Goal: Transaction & Acquisition: Subscribe to service/newsletter

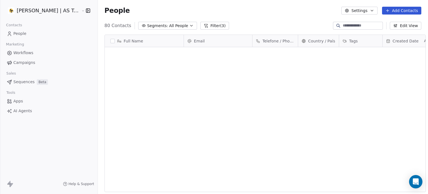
drag, startPoint x: 0, startPoint y: 0, endPoint x: 36, endPoint y: 64, distance: 73.6
click at [36, 64] on link "Campaigns" at bounding box center [48, 62] width 89 height 9
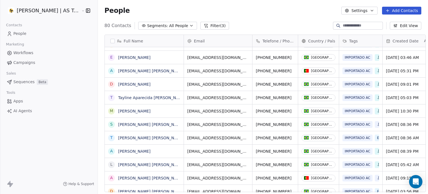
click at [37, 63] on link "Campaigns" at bounding box center [48, 62] width 89 height 9
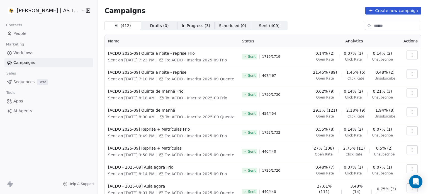
click at [381, 13] on button "Create new campaign" at bounding box center [393, 11] width 56 height 8
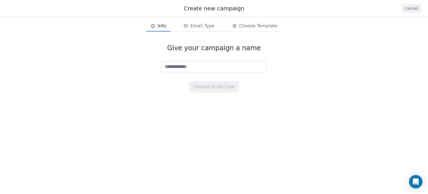
click at [228, 68] on input at bounding box center [214, 66] width 105 height 11
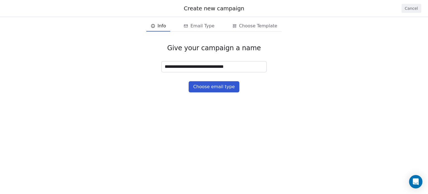
type input "**********"
click at [213, 88] on button "Choose email type" at bounding box center [214, 86] width 50 height 11
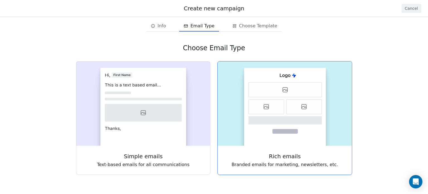
click at [271, 101] on icon at bounding box center [266, 106] width 35 height 15
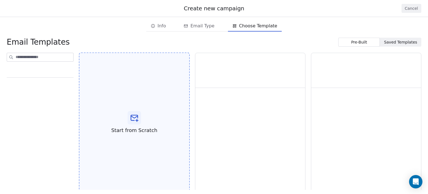
click at [113, 113] on div "Start from Scratch" at bounding box center [134, 122] width 111 height 140
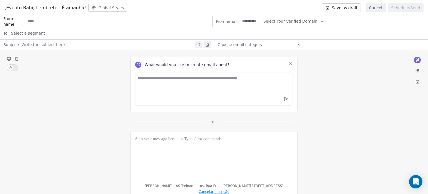
click at [291, 63] on icon at bounding box center [290, 63] width 4 height 4
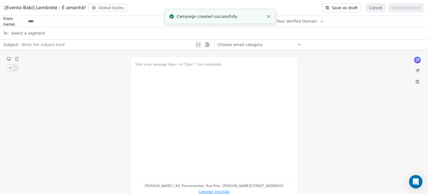
click at [169, 98] on div at bounding box center [214, 117] width 158 height 112
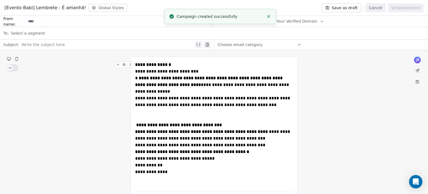
click at [193, 62] on div "**********" at bounding box center [214, 64] width 158 height 7
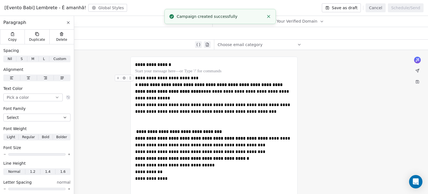
click at [207, 81] on div "**********" at bounding box center [214, 78] width 158 height 7
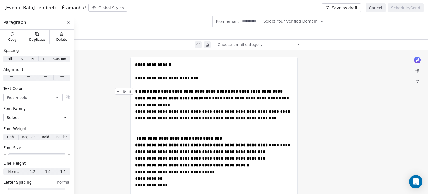
click at [193, 107] on div "**********" at bounding box center [214, 98] width 158 height 20
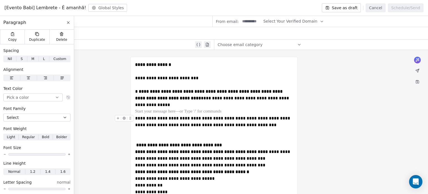
click at [206, 134] on div "**********" at bounding box center [214, 128] width 158 height 27
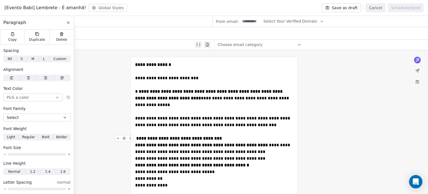
click at [228, 138] on div "**********" at bounding box center [214, 138] width 158 height 7
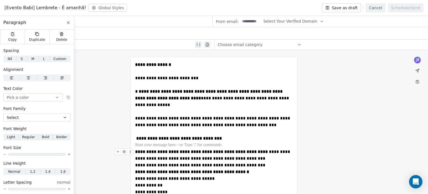
scroll to position [28, 0]
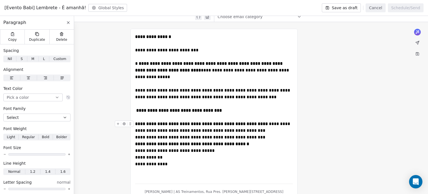
click at [280, 130] on div "**********" at bounding box center [214, 126] width 158 height 13
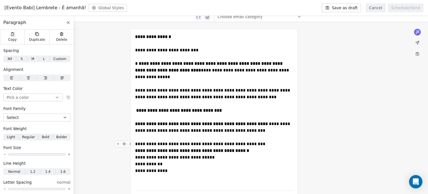
click at [263, 145] on div "**********" at bounding box center [214, 143] width 158 height 7
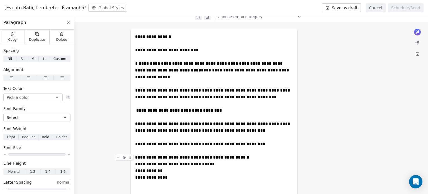
click at [261, 157] on div "**********" at bounding box center [214, 157] width 158 height 7
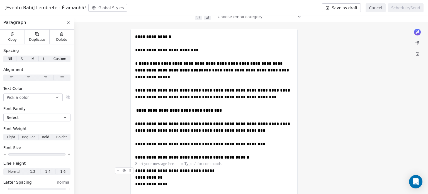
click at [223, 173] on div "**********" at bounding box center [214, 170] width 158 height 7
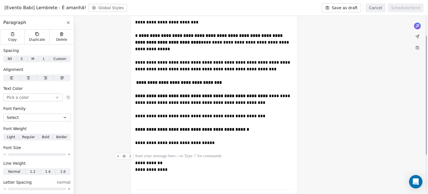
scroll to position [0, 0]
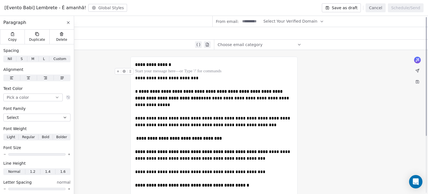
click at [175, 72] on div at bounding box center [214, 71] width 158 height 7
click at [161, 65] on strong "**********" at bounding box center [153, 64] width 36 height 4
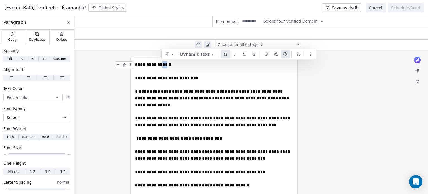
click at [161, 65] on strong "**********" at bounding box center [153, 64] width 36 height 4
drag, startPoint x: 161, startPoint y: 65, endPoint x: 149, endPoint y: 65, distance: 11.2
click at [149, 65] on strong "**********" at bounding box center [153, 64] width 36 height 4
click at [186, 53] on button "Dynamic Text" at bounding box center [184, 54] width 40 height 8
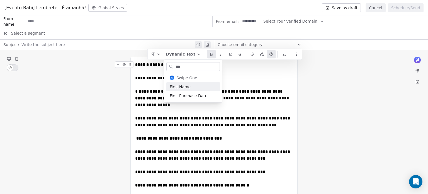
type input "***"
click at [180, 87] on div "First Name" at bounding box center [193, 86] width 54 height 9
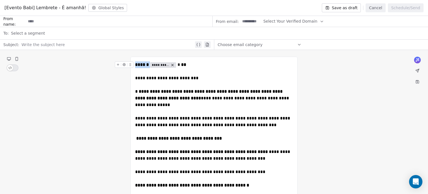
drag, startPoint x: 136, startPoint y: 65, endPoint x: 149, endPoint y: 64, distance: 13.4
click at [149, 64] on div "**********" at bounding box center [214, 64] width 158 height 7
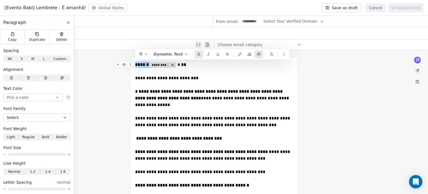
click at [198, 53] on icon at bounding box center [199, 53] width 2 height 1
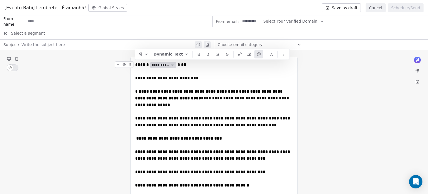
click at [208, 115] on div at bounding box center [214, 111] width 158 height 7
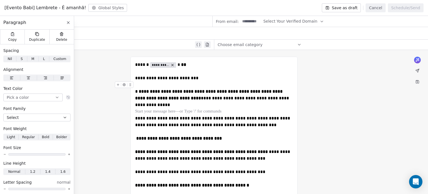
click at [196, 81] on div at bounding box center [214, 84] width 158 height 7
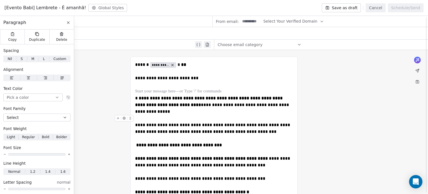
scroll to position [84, 0]
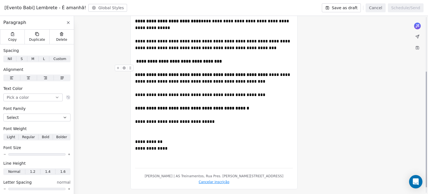
click at [233, 65] on div at bounding box center [214, 68] width 158 height 7
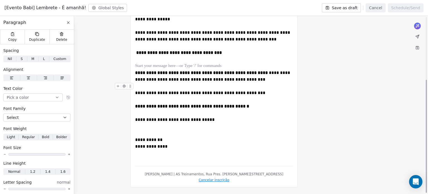
click at [212, 83] on div at bounding box center [214, 86] width 158 height 7
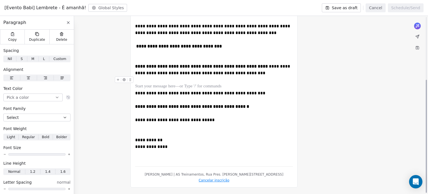
scroll to position [105, 0]
click at [194, 110] on div at bounding box center [214, 113] width 158 height 7
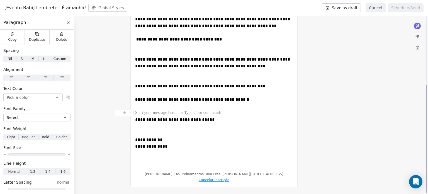
scroll to position [0, 0]
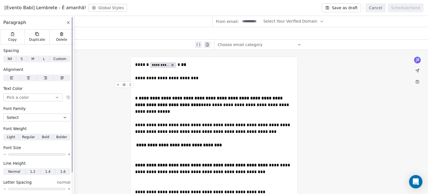
click at [72, 22] on div at bounding box center [72, 94] width 1 height 155
click at [68, 22] on icon at bounding box center [68, 22] width 4 height 4
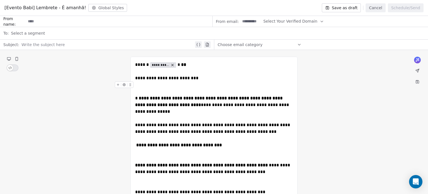
click at [71, 21] on input at bounding box center [119, 21] width 186 height 10
type input "**********"
click at [284, 20] on span "Select Your Verified Domain" at bounding box center [290, 21] width 54 height 6
click at [276, 34] on div "@[DOMAIN_NAME]" at bounding box center [288, 34] width 55 height 13
click at [276, 34] on span "@[DOMAIN_NAME]" at bounding box center [289, 35] width 44 height 6
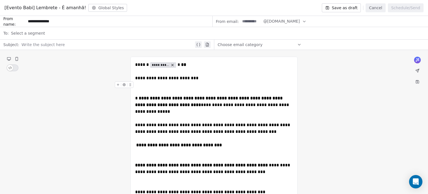
click at [260, 23] on div at bounding box center [251, 21] width 22 height 11
type input "*******"
click at [32, 35] on span "Select a segment" at bounding box center [28, 33] width 34 height 6
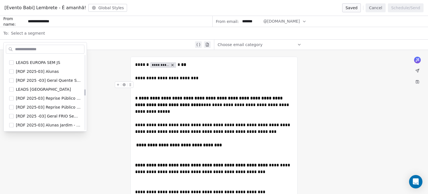
scroll to position [418, 0]
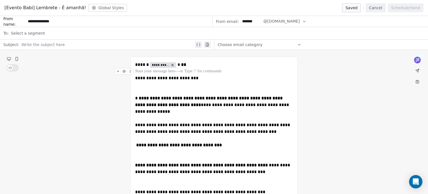
click at [151, 71] on div at bounding box center [214, 71] width 158 height 7
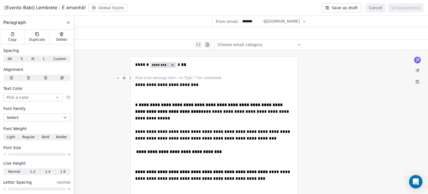
click at [89, 86] on div "**********" at bounding box center [214, 178] width 428 height 256
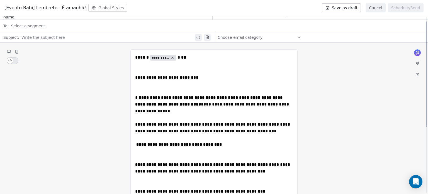
scroll to position [0, 0]
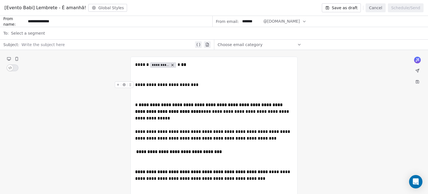
click at [358, 10] on button "Save as draft" at bounding box center [341, 7] width 39 height 9
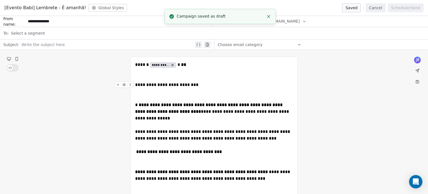
click at [270, 14] on icon "Close toast" at bounding box center [268, 16] width 5 height 5
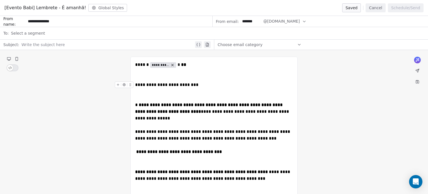
click at [376, 4] on button "Cancel" at bounding box center [376, 7] width 20 height 9
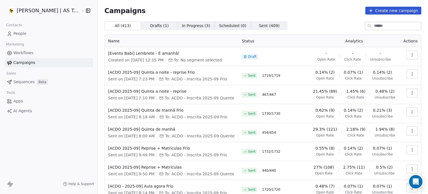
click at [44, 36] on link "People" at bounding box center [48, 33] width 89 height 9
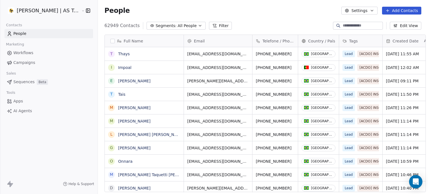
scroll to position [166, 330]
click at [178, 25] on span "All People" at bounding box center [187, 26] width 19 height 6
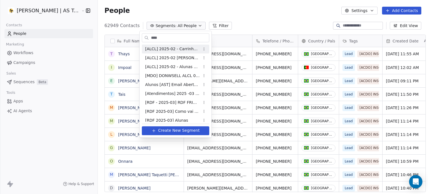
type input "*****"
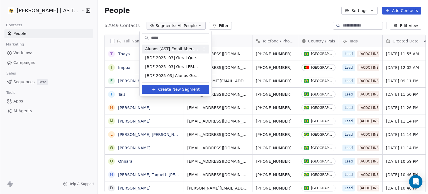
click at [208, 28] on html "[PERSON_NAME] | AS Treinamentos Contacts People Marketing Workflows Campaigns S…" at bounding box center [214, 97] width 428 height 194
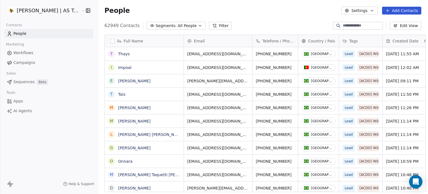
click at [209, 26] on button "Filter" at bounding box center [220, 26] width 23 height 8
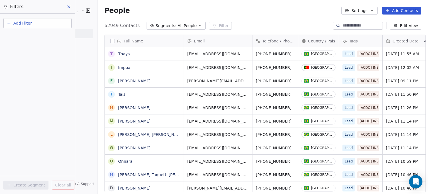
click at [34, 23] on button "Add Filter" at bounding box center [37, 23] width 68 height 10
click at [29, 37] on span "Contact properties" at bounding box center [27, 36] width 36 height 6
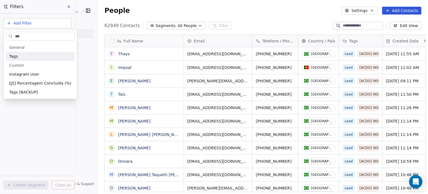
type input "***"
drag, startPoint x: 32, startPoint y: 52, endPoint x: 32, endPoint y: 55, distance: 3.1
click at [32, 55] on div "Tags" at bounding box center [40, 56] width 69 height 9
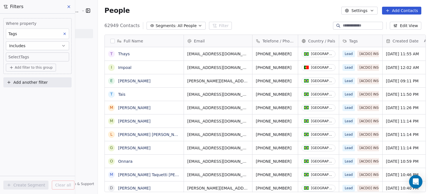
click at [82, 50] on link "Workflows" at bounding box center [48, 52] width 89 height 9
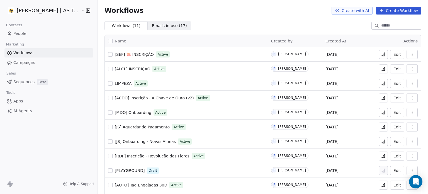
click at [32, 34] on link "People" at bounding box center [48, 33] width 89 height 9
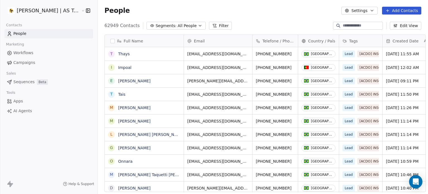
scroll to position [166, 330]
click at [218, 26] on button "Filter" at bounding box center [220, 26] width 23 height 8
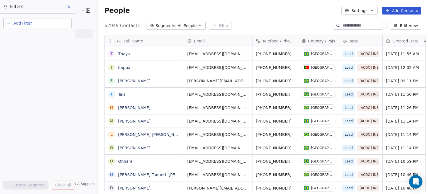
click at [47, 26] on button "Add Filter" at bounding box center [37, 23] width 68 height 10
click at [42, 25] on html "[PERSON_NAME] | AS Treinamentos Contacts People Marketing Workflows Campaigns S…" at bounding box center [214, 97] width 428 height 194
click at [42, 25] on button "Add Filter" at bounding box center [37, 23] width 68 height 10
click at [32, 37] on span "Contact properties" at bounding box center [27, 36] width 36 height 6
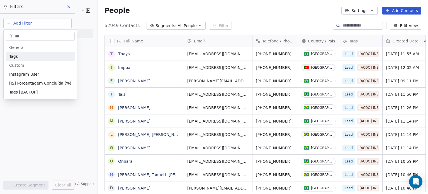
type input "***"
click at [40, 54] on div "Tags" at bounding box center [40, 57] width 62 height 6
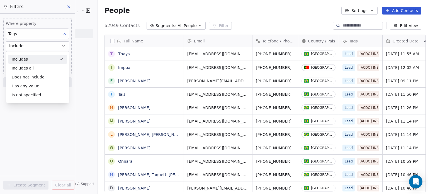
drag, startPoint x: 42, startPoint y: 59, endPoint x: 50, endPoint y: 59, distance: 7.2
click at [50, 59] on div "Includes" at bounding box center [37, 59] width 59 height 9
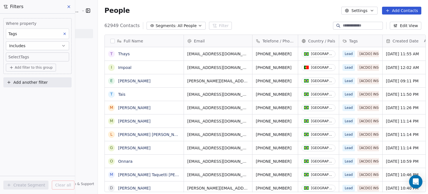
click at [52, 58] on body "[PERSON_NAME] | AS Treinamentos Contacts People Marketing Workflows Campaigns S…" at bounding box center [214, 97] width 428 height 194
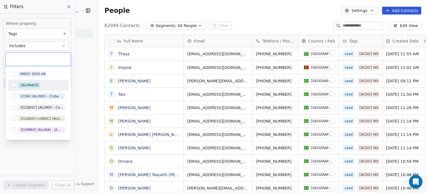
click at [32, 87] on div ".[ALUNA/O]" at bounding box center [29, 84] width 19 height 5
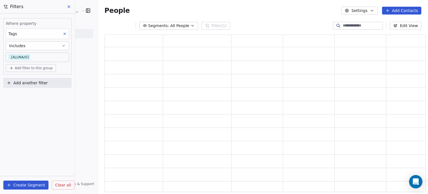
click at [81, 70] on html "[PERSON_NAME] | AS Treinamentos Contacts People Marketing Workflows Campaigns S…" at bounding box center [214, 97] width 428 height 194
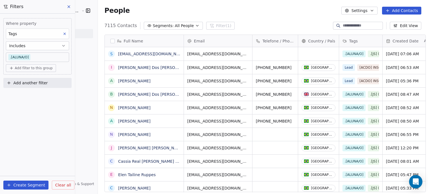
click at [34, 67] on span "Add filter to this group" at bounding box center [34, 68] width 38 height 4
click at [27, 86] on span "Contact activity" at bounding box center [27, 89] width 31 height 6
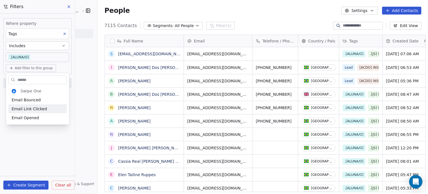
click at [92, 64] on html "[PERSON_NAME] | AS Treinamentos Contacts People Marketing Workflows Campaigns S…" at bounding box center [214, 97] width 428 height 194
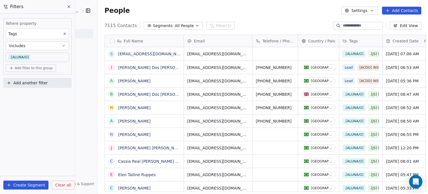
click at [83, 69] on div "Contacts People Marketing Workflows Campaigns Sales Sequences Beta Tools Apps A…" at bounding box center [49, 68] width 98 height 94
click at [50, 82] on button "Add another filter" at bounding box center [37, 83] width 68 height 10
click at [31, 105] on span "Contact activity" at bounding box center [24, 104] width 31 height 6
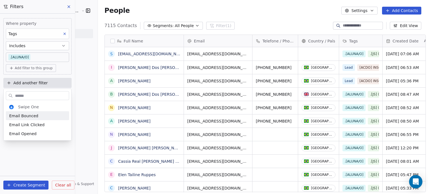
click at [75, 80] on html "[PERSON_NAME] | AS Treinamentos Contacts People Marketing Workflows Campaigns S…" at bounding box center [214, 97] width 428 height 194
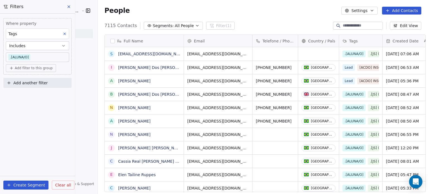
click at [47, 81] on button "Add another filter" at bounding box center [37, 83] width 68 height 10
click at [40, 96] on span "Contact properties" at bounding box center [27, 96] width 36 height 6
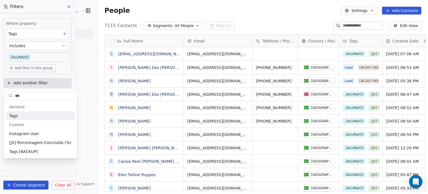
type input "***"
click at [47, 117] on div "Tags" at bounding box center [40, 116] width 62 height 6
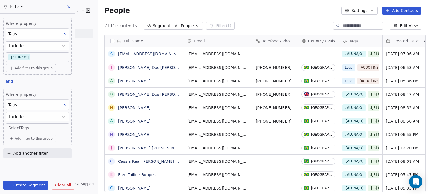
click at [88, 122] on div "[PERSON_NAME] | AS Treinamentos Contacts People Marketing Workflows Campaigns S…" at bounding box center [49, 97] width 98 height 194
click at [45, 128] on body "[PERSON_NAME] | AS Treinamentos Contacts People Marketing Workflows Campaigns S…" at bounding box center [214, 97] width 428 height 194
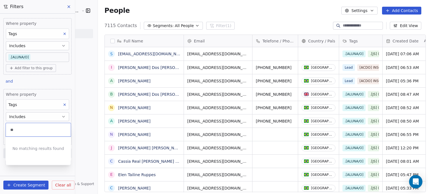
type input "*"
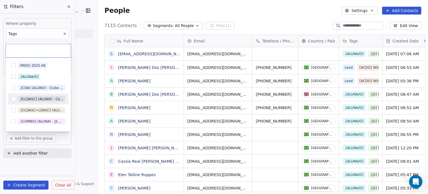
click at [84, 91] on html "[PERSON_NAME] | AS Treinamentos Contacts People Marketing Workflows Campaigns S…" at bounding box center [214, 97] width 428 height 194
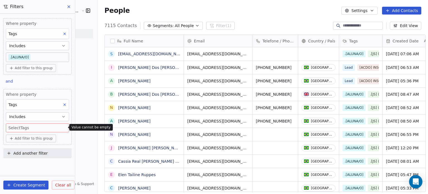
click at [42, 117] on button "Includes" at bounding box center [37, 116] width 63 height 9
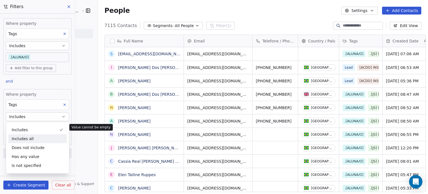
click at [77, 115] on link "AI Agents" at bounding box center [48, 110] width 89 height 9
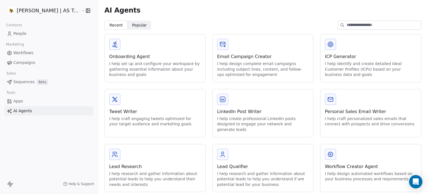
click at [40, 34] on link "People" at bounding box center [48, 33] width 89 height 9
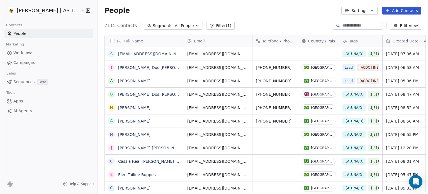
scroll to position [166, 330]
click at [206, 26] on button "Filter (1)" at bounding box center [220, 26] width 29 height 8
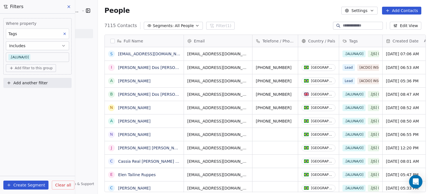
click at [25, 84] on span "Add another filter" at bounding box center [30, 83] width 34 height 6
click at [27, 104] on span "Contact activity" at bounding box center [24, 104] width 31 height 6
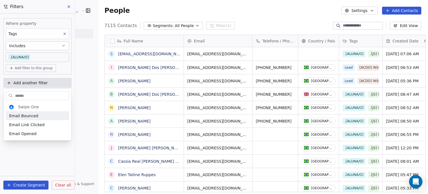
click at [32, 88] on html "[PERSON_NAME] | AS Treinamentos Contacts People Marketing Workflows Campaigns S…" at bounding box center [214, 97] width 428 height 194
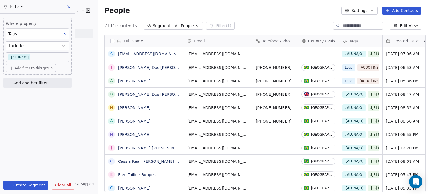
click at [33, 84] on span "Add another filter" at bounding box center [30, 83] width 34 height 6
click at [29, 95] on span "Contact properties" at bounding box center [27, 96] width 36 height 6
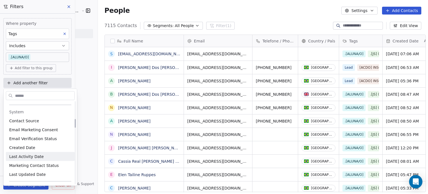
scroll to position [167, 0]
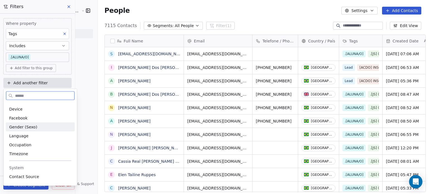
click at [37, 127] on div "Gender (Sexo)" at bounding box center [40, 127] width 62 height 6
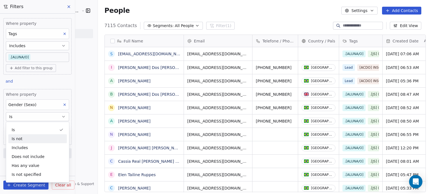
click at [28, 140] on div "Is not" at bounding box center [37, 138] width 59 height 9
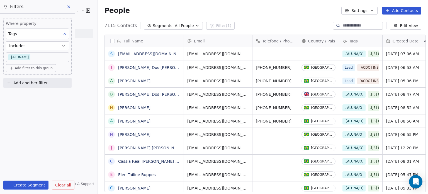
click at [38, 86] on button "Add another filter" at bounding box center [37, 83] width 68 height 10
click at [28, 105] on span "Contact activity" at bounding box center [24, 104] width 31 height 6
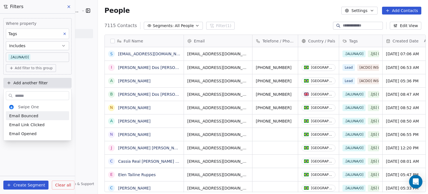
drag, startPoint x: 33, startPoint y: 93, endPoint x: 33, endPoint y: 85, distance: 8.1
click at [33, 92] on input "text" at bounding box center [41, 95] width 55 height 8
click at [33, 84] on html "[PERSON_NAME] | AS Treinamentos Contacts People Marketing Workflows Campaigns S…" at bounding box center [214, 97] width 428 height 194
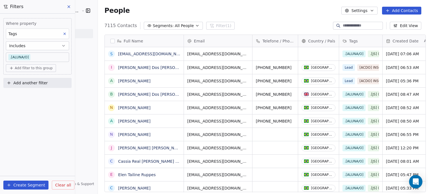
click at [34, 84] on span "Add another filter" at bounding box center [30, 83] width 34 height 6
click at [29, 95] on span "Contact properties" at bounding box center [27, 96] width 36 height 6
type input "*****"
drag, startPoint x: 28, startPoint y: 112, endPoint x: 25, endPoint y: 114, distance: 3.2
click at [25, 114] on div "Gender (Sexo)" at bounding box center [37, 115] width 63 height 9
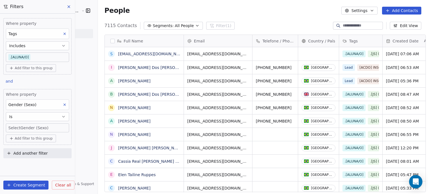
click at [78, 111] on link "AI Agents" at bounding box center [48, 110] width 89 height 9
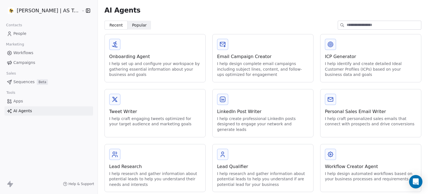
click at [132, 24] on span "Popular" at bounding box center [139, 25] width 15 height 6
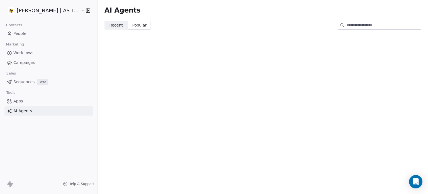
click at [41, 34] on link "People" at bounding box center [48, 33] width 89 height 9
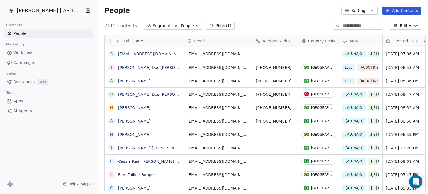
scroll to position [166, 330]
click at [210, 29] on button "Filter (1)" at bounding box center [220, 26] width 29 height 8
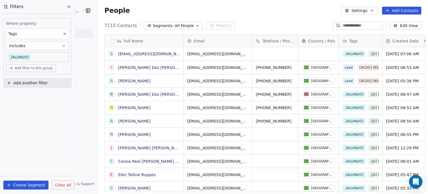
click at [29, 79] on button "Add another filter" at bounding box center [37, 83] width 68 height 10
click at [26, 106] on span "Contact activity" at bounding box center [24, 104] width 31 height 6
drag, startPoint x: 33, startPoint y: 86, endPoint x: 33, endPoint y: 82, distance: 3.9
click at [33, 86] on html "[PERSON_NAME] | AS Treinamentos Contacts People Marketing Workflows Campaigns S…" at bounding box center [214, 97] width 428 height 194
drag, startPoint x: 33, startPoint y: 82, endPoint x: 33, endPoint y: 87, distance: 4.7
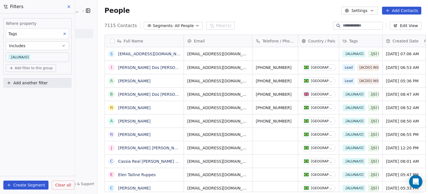
click at [33, 82] on span "Add another filter" at bounding box center [30, 83] width 34 height 6
click at [31, 94] on span "Contact properties" at bounding box center [27, 96] width 36 height 6
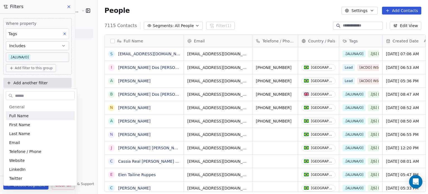
type input "*"
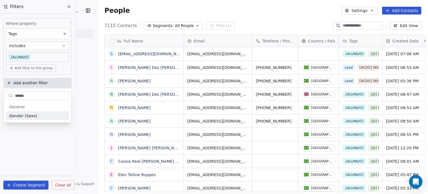
type input "******"
click at [29, 116] on span "Gender (Sexo)" at bounding box center [23, 116] width 28 height 6
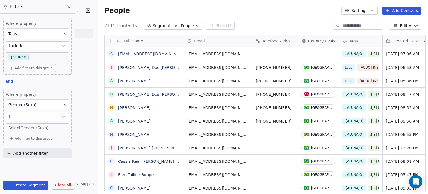
click at [71, 82] on div "Where property Tags Includes .[ALUNA/O] Add filter to this group and Where prop…" at bounding box center [37, 87] width 75 height 147
click at [30, 128] on body "[PERSON_NAME] | AS Treinamentos Contacts People Marketing Workflows Campaigns S…" at bounding box center [214, 97] width 428 height 194
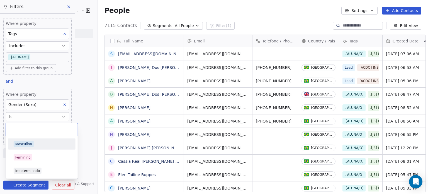
click at [26, 143] on div "Masculino" at bounding box center [23, 143] width 17 height 5
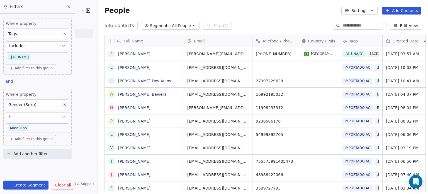
click at [42, 117] on button "Is" at bounding box center [37, 116] width 63 height 9
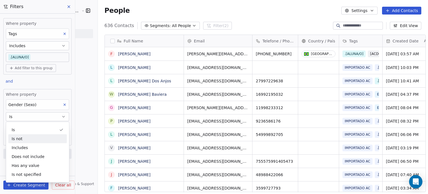
click at [31, 140] on div "Is not" at bounding box center [37, 138] width 59 height 9
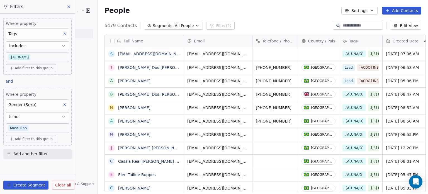
click at [20, 183] on button "Create Segment" at bounding box center [25, 184] width 45 height 9
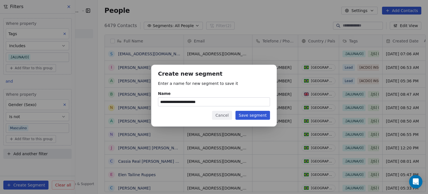
type input "**********"
click at [264, 116] on button "Save segment" at bounding box center [252, 115] width 35 height 9
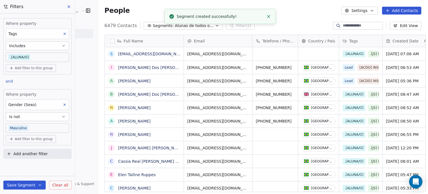
click at [68, 7] on icon at bounding box center [69, 6] width 4 height 4
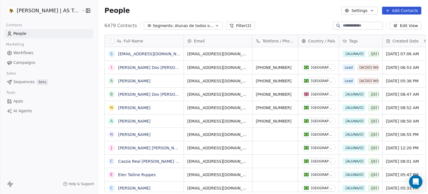
click at [33, 62] on span "Campaigns" at bounding box center [24, 63] width 22 height 6
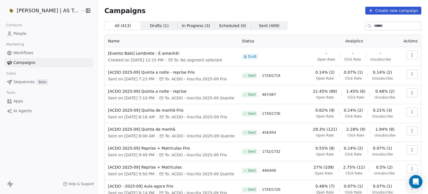
click at [412, 54] on icon "button" at bounding box center [412, 54] width 0 height 0
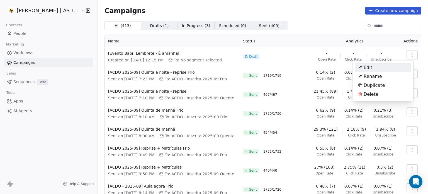
click at [392, 65] on div "Edit" at bounding box center [383, 67] width 56 height 9
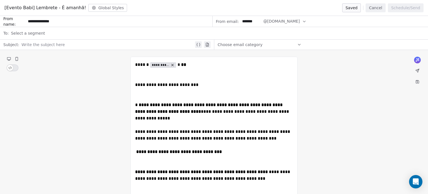
click at [34, 33] on span "Select a segment" at bounding box center [28, 33] width 34 height 6
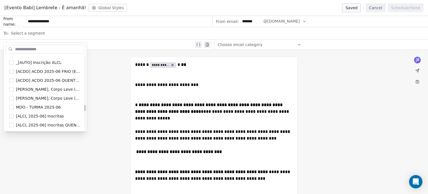
scroll to position [845, 0]
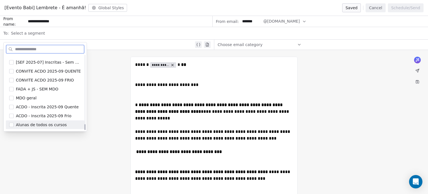
click at [37, 125] on span "Alunas de todos os cursos" at bounding box center [41, 125] width 51 height 6
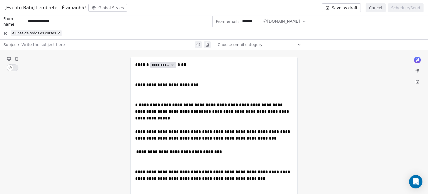
click at [31, 142] on div "**********" at bounding box center [214, 178] width 428 height 256
click at [54, 44] on div at bounding box center [107, 44] width 172 height 7
paste div
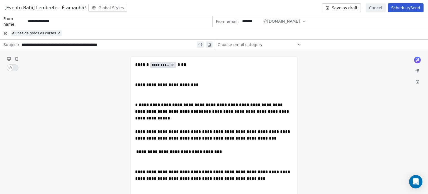
click at [244, 22] on input "*******" at bounding box center [251, 21] width 22 height 10
click at [362, 62] on div "**********" at bounding box center [214, 178] width 428 height 256
click at [416, 71] on icon at bounding box center [417, 70] width 4 height 4
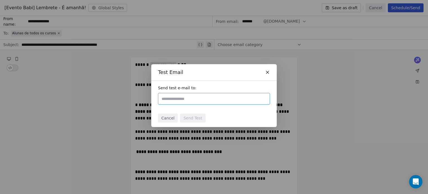
click at [265, 72] on icon at bounding box center [267, 72] width 5 height 5
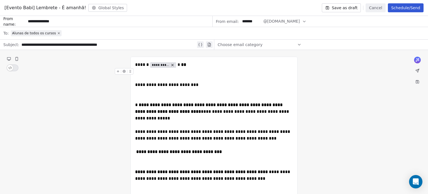
click at [287, 18] on button "@[DOMAIN_NAME]" at bounding box center [284, 21] width 43 height 11
click at [279, 35] on span "@[DOMAIN_NAME]" at bounding box center [285, 35] width 37 height 6
click at [405, 11] on button "Schedule/Send" at bounding box center [406, 7] width 36 height 9
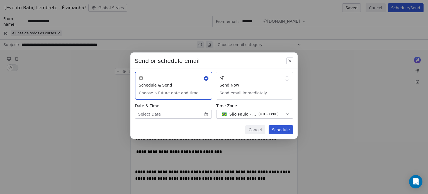
click at [262, 93] on button "Send Now Send email immediately" at bounding box center [254, 86] width 77 height 28
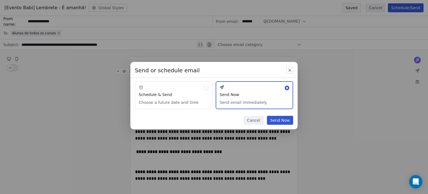
click at [285, 121] on button "Send Now" at bounding box center [280, 120] width 26 height 9
